Goal: Transaction & Acquisition: Purchase product/service

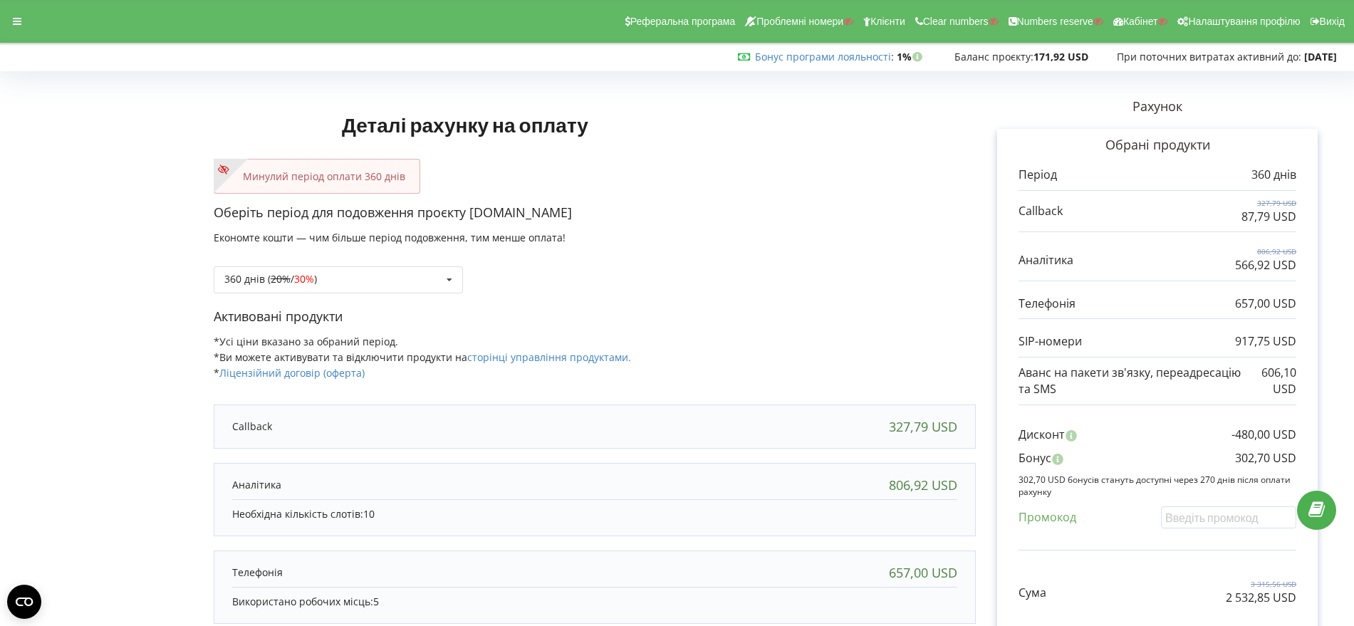
scroll to position [178, 0]
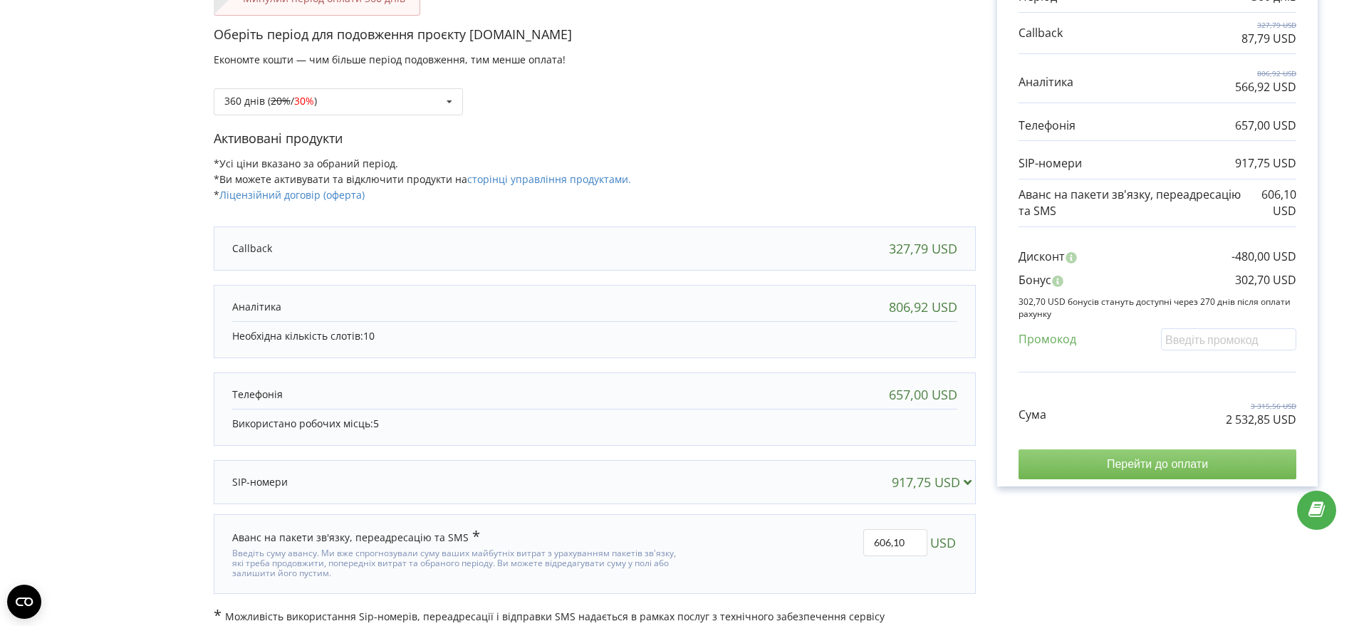
click at [1171, 464] on input "Перейти до оплати" at bounding box center [1157, 464] width 278 height 30
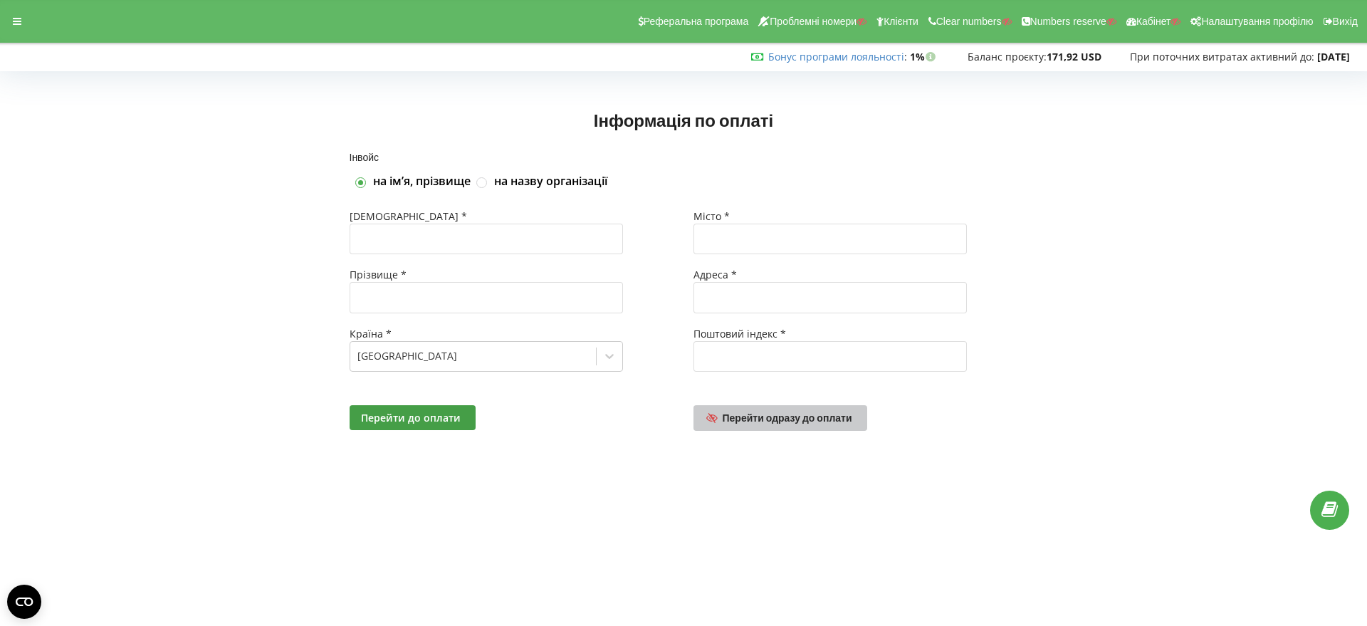
click at [813, 416] on span "Перейти одразу до оплати" at bounding box center [788, 418] width 130 height 12
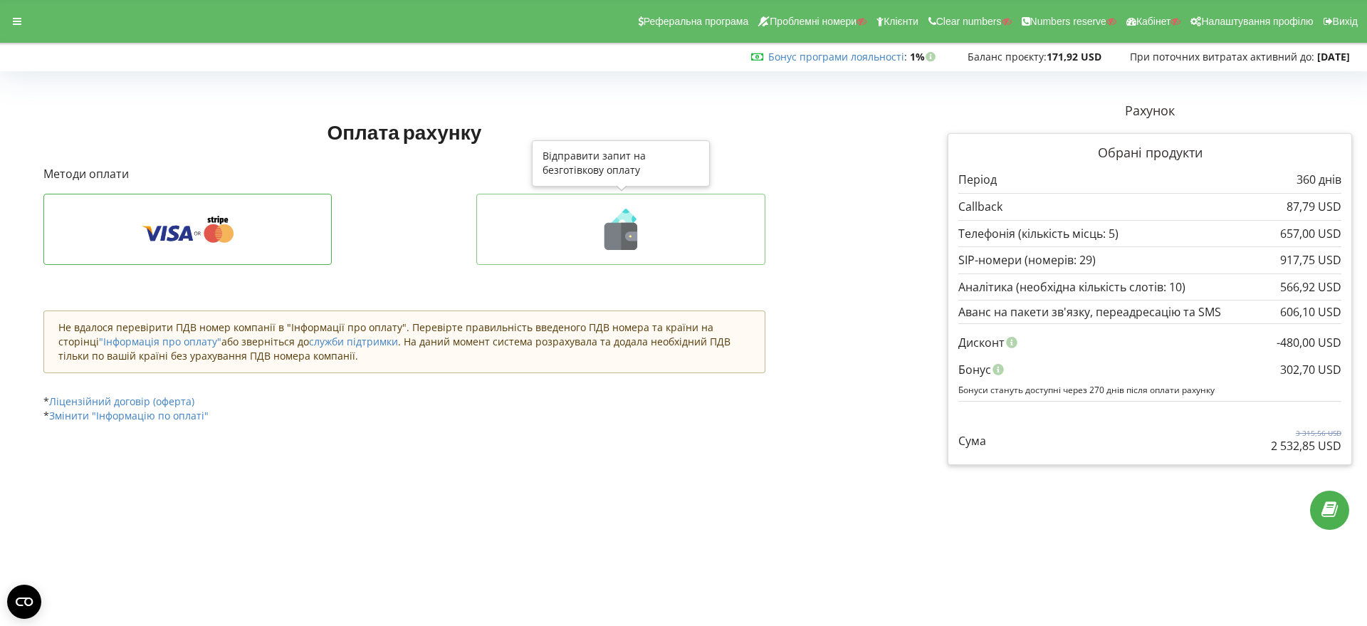
click at [632, 236] on icon at bounding box center [631, 235] width 12 height 9
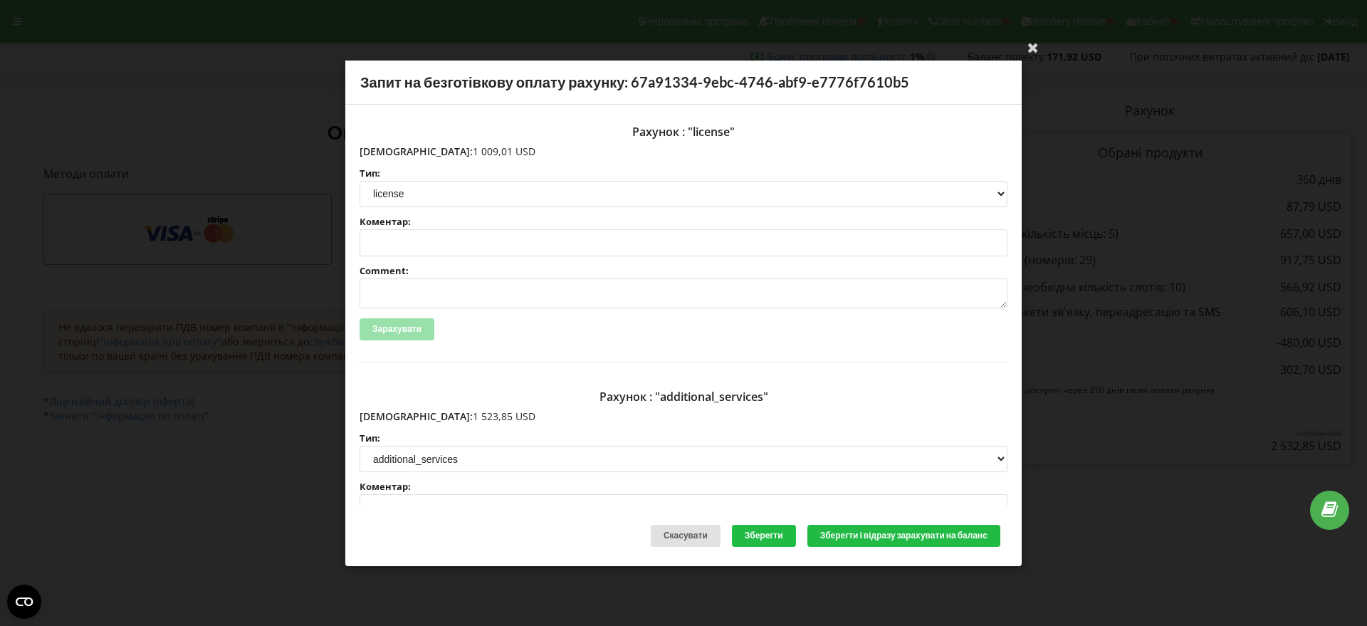
drag, startPoint x: 471, startPoint y: 150, endPoint x: 391, endPoint y: 151, distance: 79.8
click at [391, 151] on p "Сума: 1 009,01 USD" at bounding box center [684, 151] width 648 height 14
copy p "1 009,01 USD"
drag, startPoint x: 471, startPoint y: 415, endPoint x: 389, endPoint y: 412, distance: 82.0
click at [389, 412] on p "Сума: 1 523,85 USD" at bounding box center [684, 417] width 648 height 14
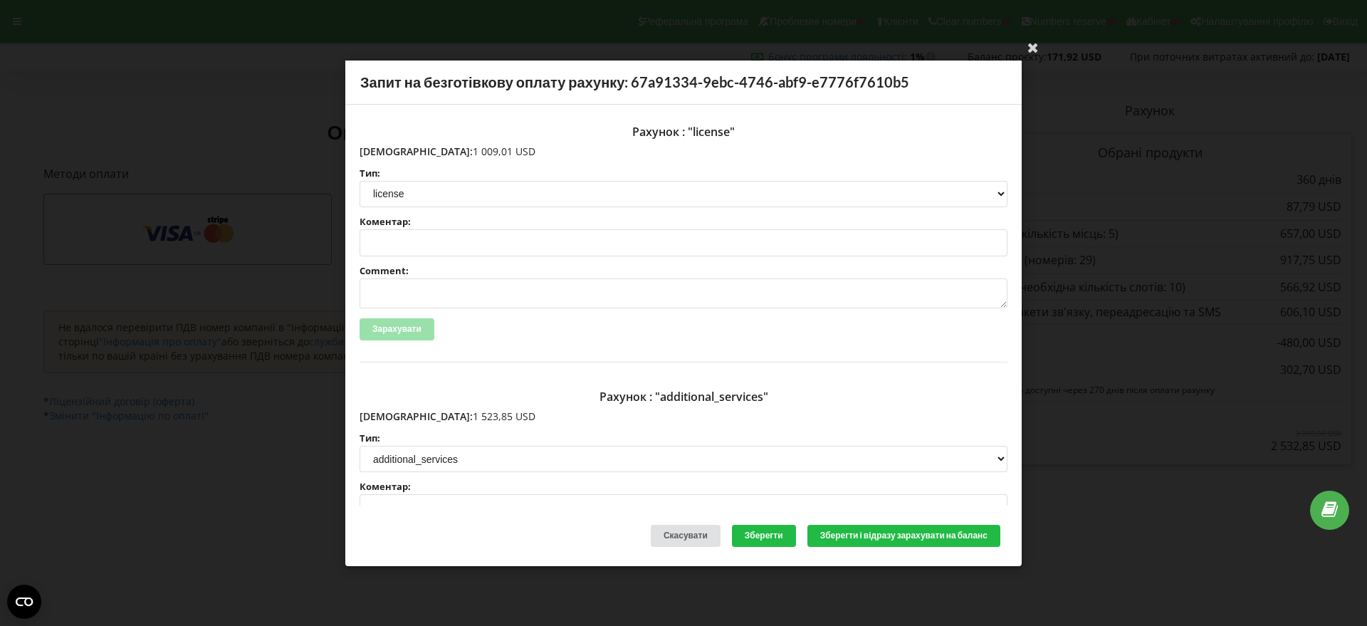
copy p "1 523,85 USD"
